Goal: Task Accomplishment & Management: Manage account settings

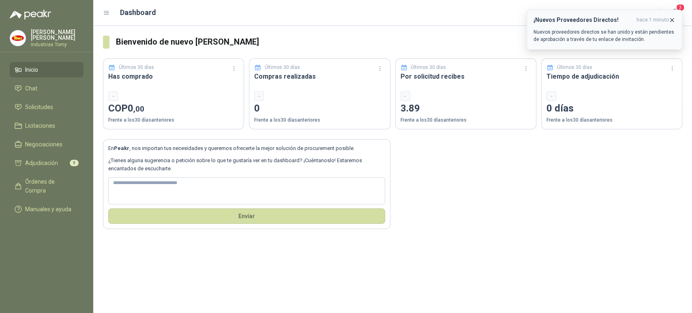
click at [671, 17] on icon "button" at bounding box center [672, 20] width 7 height 7
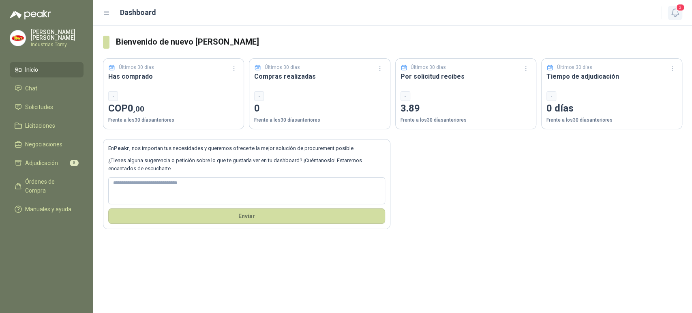
click at [678, 8] on span "3" at bounding box center [680, 8] width 9 height 8
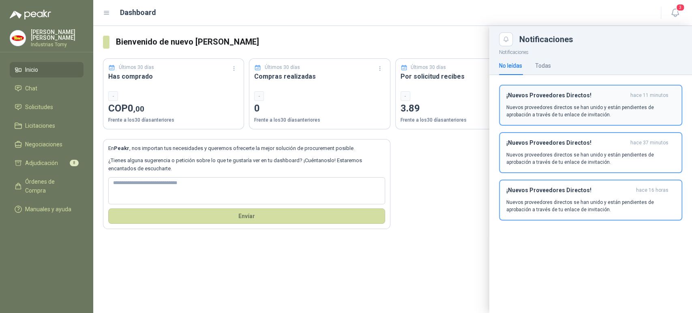
click at [593, 105] on p "Nuevos proveedores directos se han unido y están pendientes de aprobación a tra…" at bounding box center [590, 111] width 169 height 15
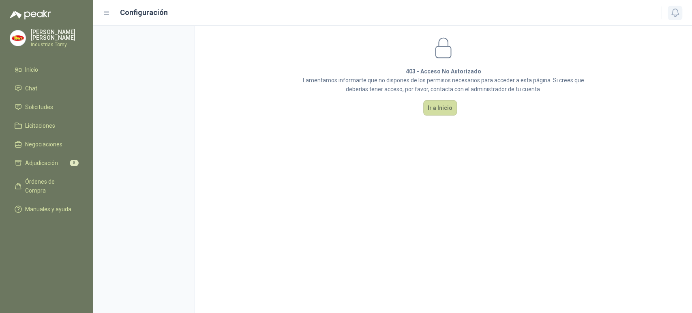
click at [669, 13] on button "button" at bounding box center [675, 13] width 15 height 15
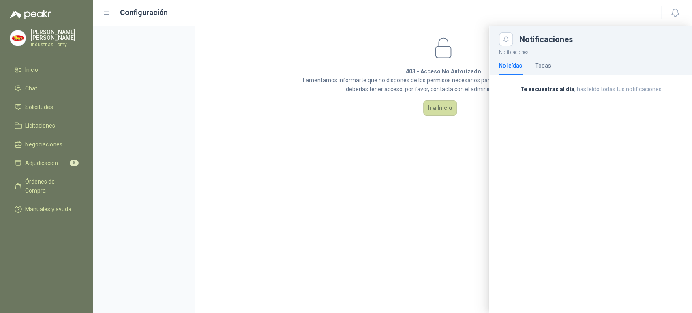
drag, startPoint x: 419, startPoint y: 133, endPoint x: 450, endPoint y: 130, distance: 31.0
click at [418, 134] on div at bounding box center [392, 169] width 599 height 287
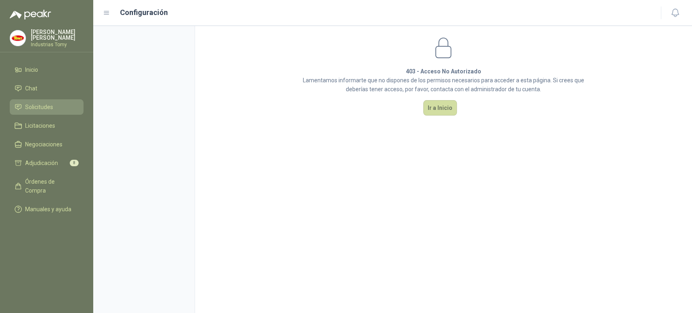
click at [47, 103] on span "Solicitudes" at bounding box center [39, 107] width 28 height 9
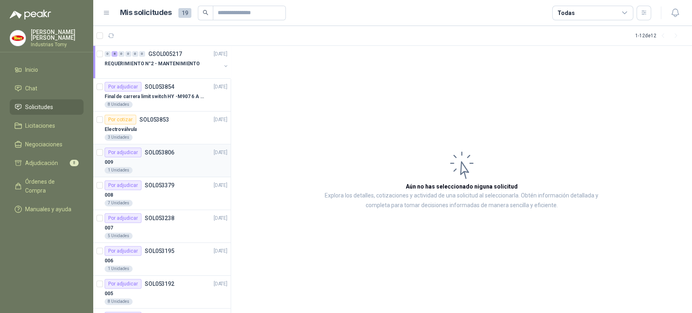
click at [161, 163] on div "009" at bounding box center [166, 162] width 123 height 10
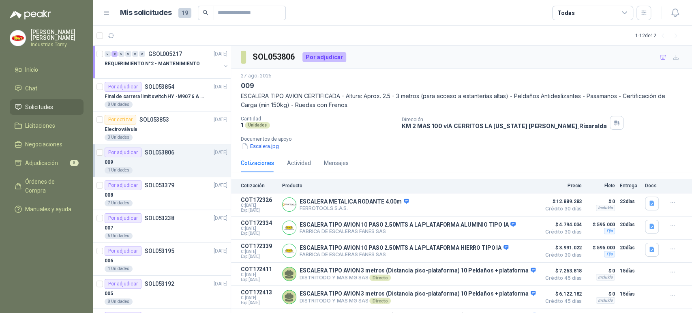
click at [350, 131] on div "Cantidad 1 Unidades Dirección KM 2 MAS 100 vIA CERRITOS LA [US_STATE][PERSON_NA…" at bounding box center [462, 133] width 442 height 34
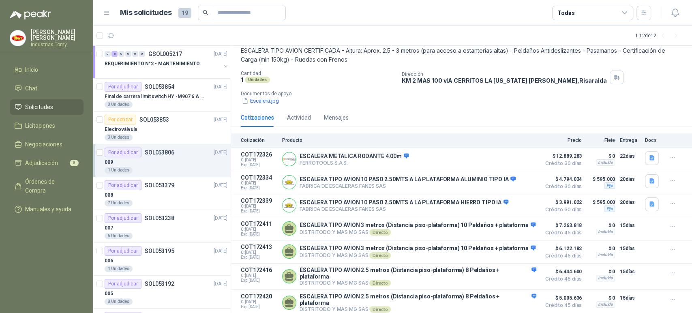
scroll to position [67, 0]
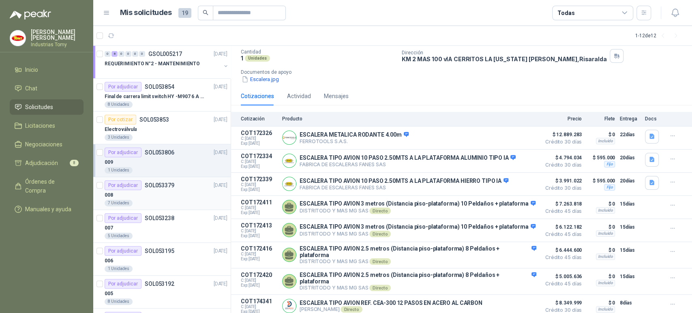
click at [159, 189] on div "Por adjudicar SOL053379" at bounding box center [140, 185] width 70 height 10
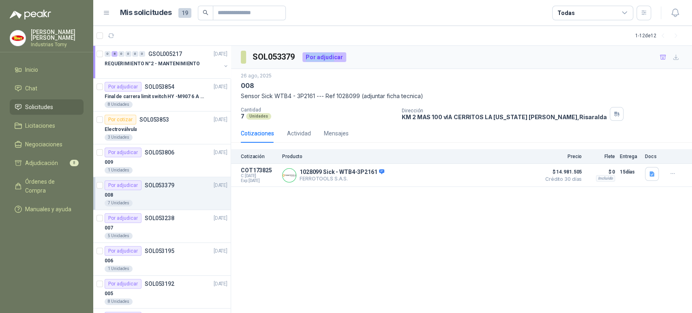
drag, startPoint x: 308, startPoint y: 60, endPoint x: 339, endPoint y: 54, distance: 30.9
click at [336, 55] on div "Por adjudicar" at bounding box center [324, 57] width 44 height 10
click at [364, 79] on div "26 ago, 2025" at bounding box center [462, 76] width 442 height 8
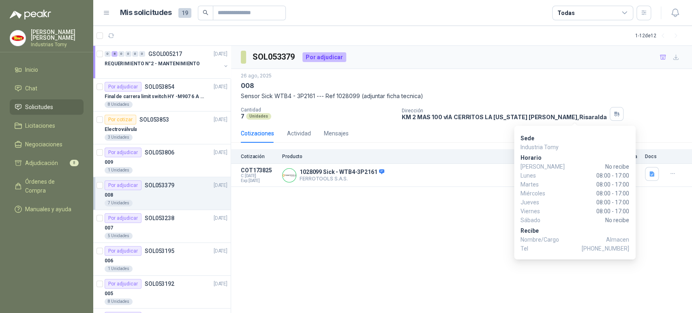
click at [642, 103] on div "26 ago, 2025 008 Sensor Sick WTB4 - 3P2161 --- Ref 1028099 (adjuntar ficha tecn…" at bounding box center [462, 96] width 442 height 49
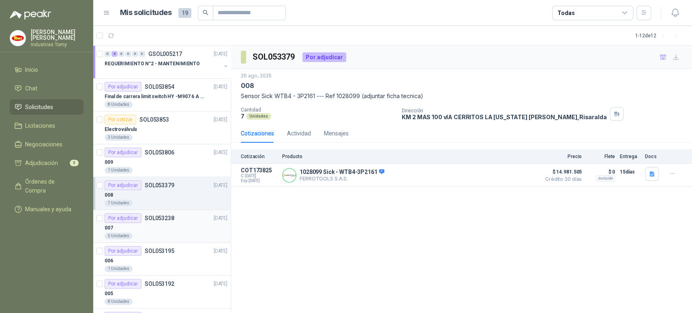
click at [171, 223] on div "007" at bounding box center [166, 228] width 123 height 10
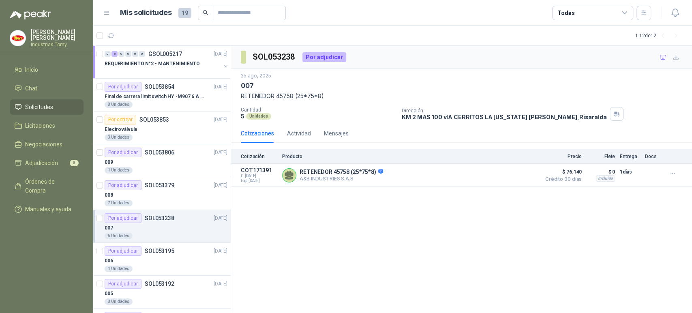
scroll to position [45, 0]
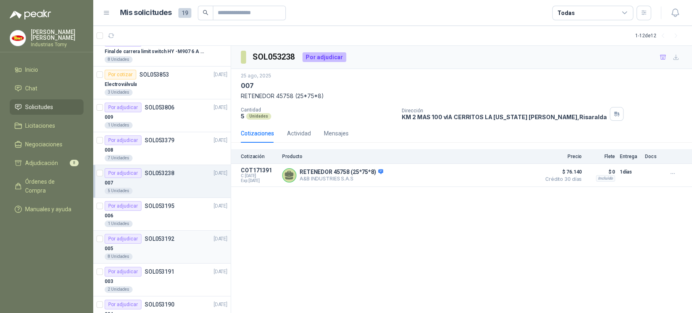
click at [163, 234] on div "Por adjudicar SOL053192" at bounding box center [140, 239] width 70 height 10
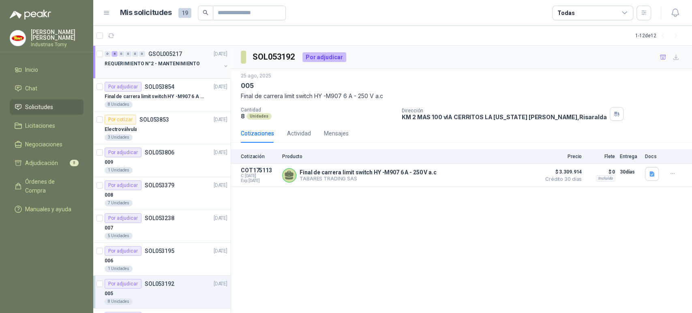
click at [170, 66] on p "REQUERIMIENTO N°2 - MANTENIMIENTO" at bounding box center [152, 64] width 95 height 8
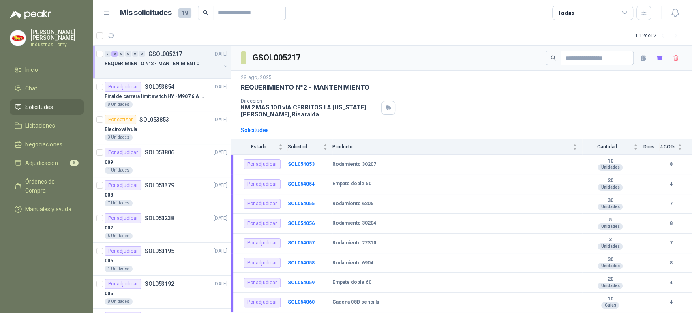
click at [574, 96] on div "29 ago, 2025 REQUERIMIENTO N°2 - MANTENIMIENTO Dirección KM 2 MAS 100 vIA CERRI…" at bounding box center [462, 96] width 442 height 44
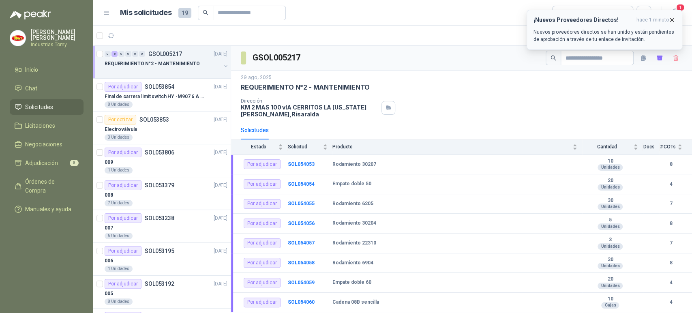
click at [675, 19] on button "¡Nuevos Proveedores Directos! hace 1 minuto Nuevos proveedores directos [PERSON…" at bounding box center [605, 30] width 156 height 40
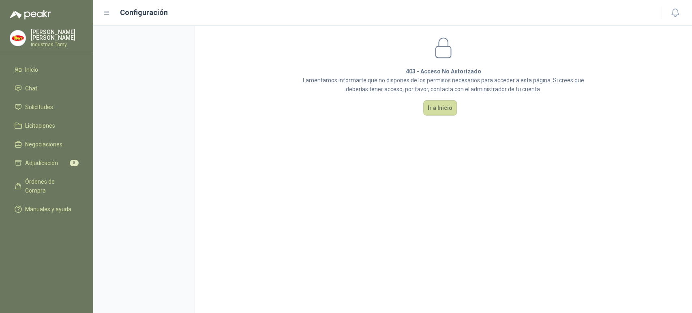
click at [678, 13] on icon "button" at bounding box center [675, 13] width 10 height 10
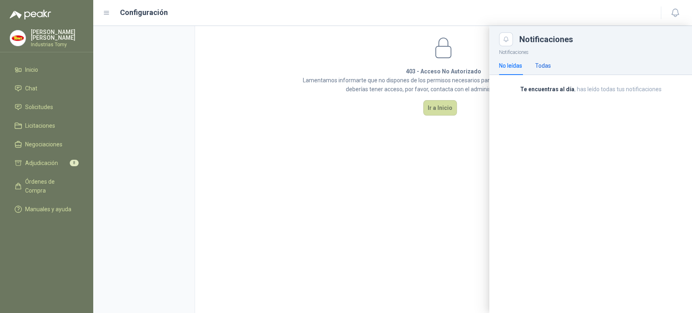
click at [542, 68] on div "Todas" at bounding box center [543, 65] width 16 height 9
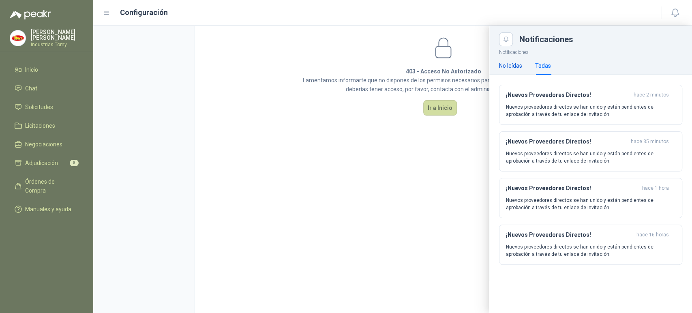
click at [514, 66] on div "No leídas" at bounding box center [510, 65] width 23 height 9
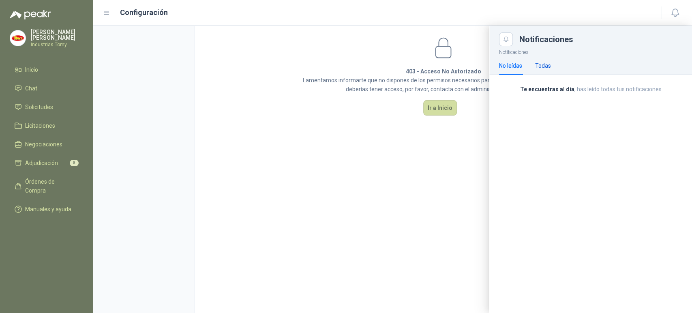
click at [546, 65] on div "Todas" at bounding box center [543, 65] width 16 height 9
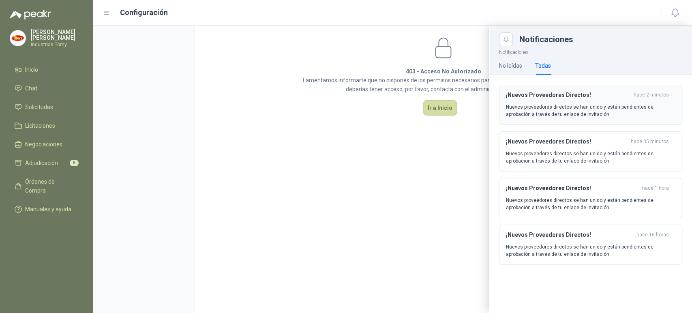
click at [618, 105] on p "Nuevos proveedores directos se han unido y están pendientes de aprobación a tra…" at bounding box center [590, 110] width 169 height 15
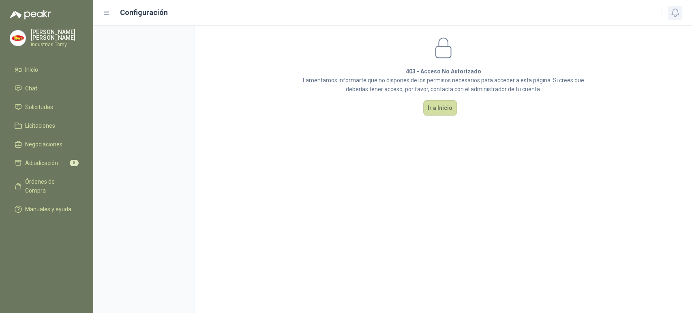
click at [673, 11] on icon "button" at bounding box center [675, 13] width 10 height 10
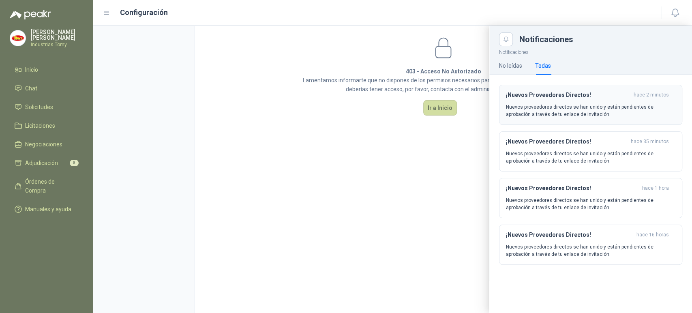
click at [654, 99] on div "¡Nuevos Proveedores Directos! hace 2 minutos Nuevos proveedores directos [PERSO…" at bounding box center [590, 105] width 169 height 26
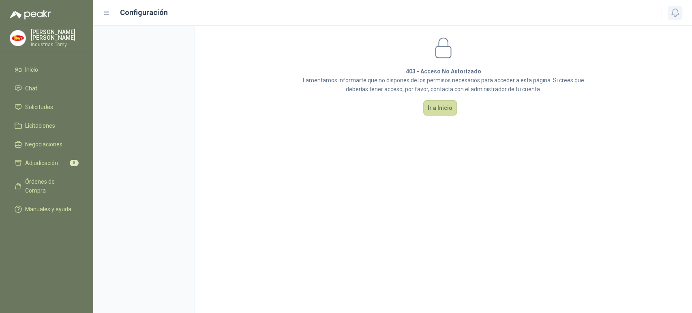
click at [678, 14] on icon "button" at bounding box center [675, 13] width 10 height 10
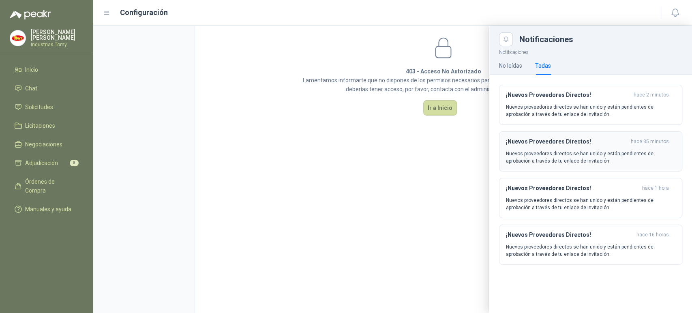
click at [605, 155] on p "Nuevos proveedores directos se han unido y están pendientes de aprobación a tra…" at bounding box center [590, 157] width 169 height 15
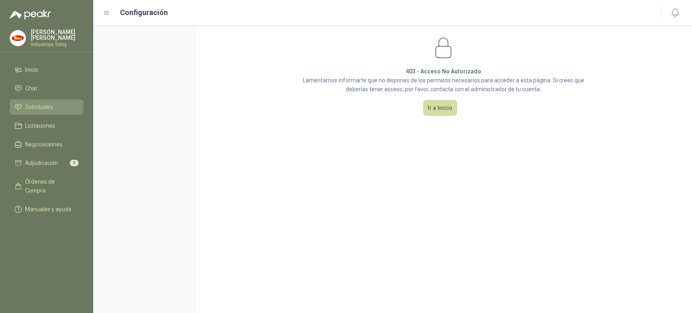
click at [36, 107] on span "Solicitudes" at bounding box center [39, 107] width 28 height 9
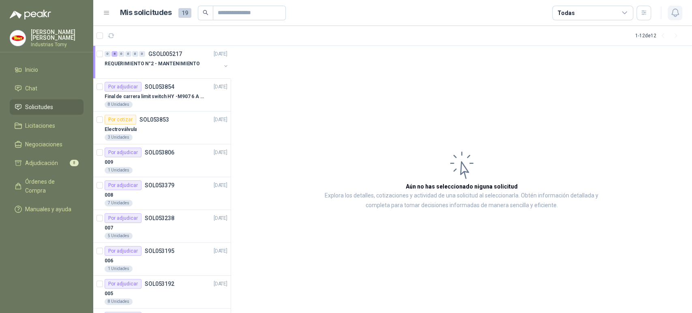
click at [670, 13] on icon "button" at bounding box center [675, 13] width 10 height 10
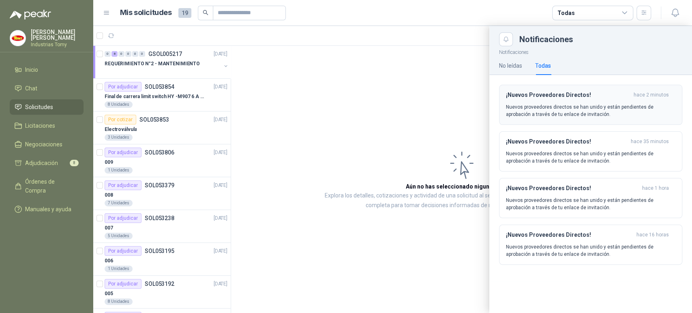
click at [592, 99] on div "¡Nuevos Proveedores Directos! hace 2 minutos Nuevos proveedores directos [PERSO…" at bounding box center [590, 105] width 169 height 26
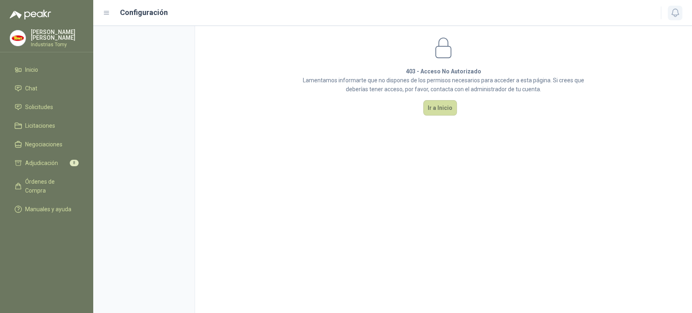
click at [676, 15] on icon "button" at bounding box center [674, 13] width 7 height 8
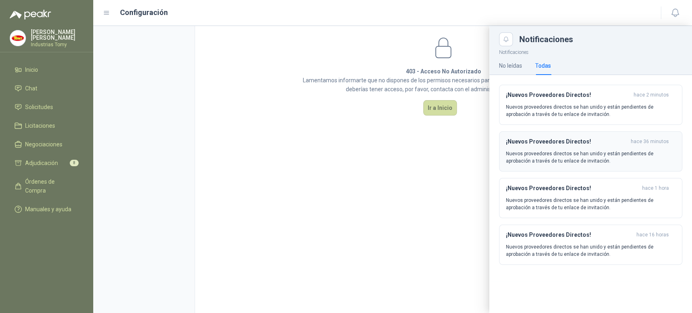
click at [580, 144] on h3 "¡Nuevos Proveedores Directos!" at bounding box center [567, 141] width 122 height 7
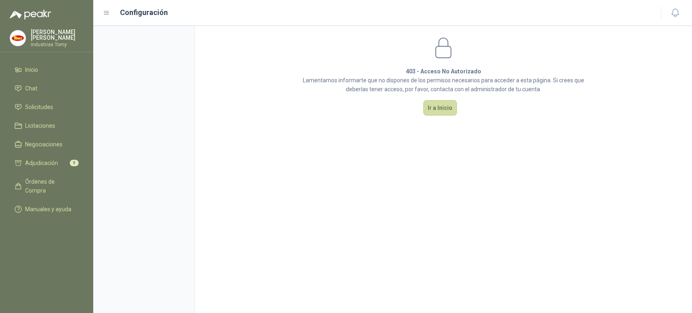
click at [422, 224] on section "403 - Acceso No Autorizado Lamentamos informarte que no dispones de los permiso…" at bounding box center [443, 169] width 497 height 287
click at [44, 112] on link "Solicitudes" at bounding box center [47, 106] width 74 height 15
